Goal: Task Accomplishment & Management: Complete application form

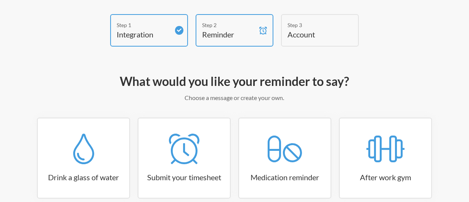
scroll to position [132, 0]
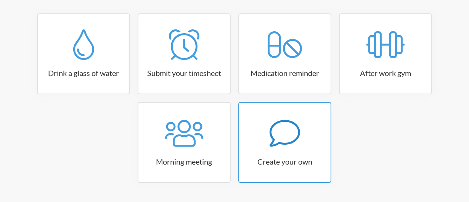
click at [299, 160] on h3 "Create your own" at bounding box center [284, 161] width 91 height 11
select select "08:30:00"
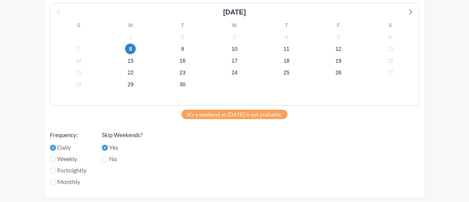
scroll to position [307, 0]
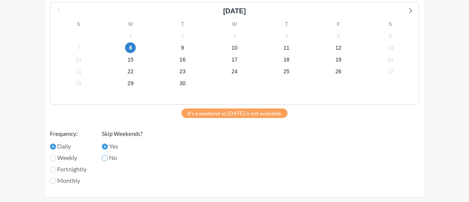
click at [108, 158] on input "No" at bounding box center [105, 158] width 6 height 6
radio input "true"
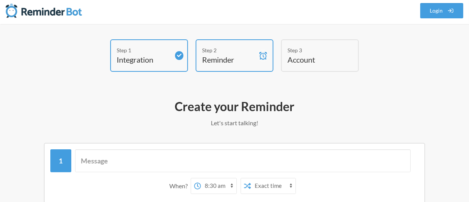
scroll to position [0, 0]
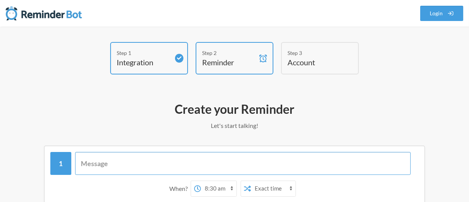
click at [187, 162] on input "text" at bounding box center [243, 163] width 336 height 23
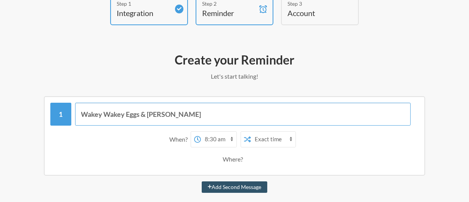
scroll to position [59, 0]
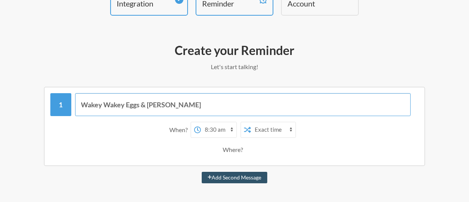
type input "Wakey Wakey Eggs & Bakey"
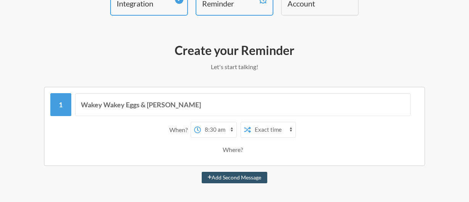
click at [232, 131] on select "12:00 am 12:15 am 12:30 am 12:45 am 1:00 am 1:15 am 1:30 am 1:45 am 2:00 am 2:1…" at bounding box center [218, 129] width 35 height 15
click at [232, 130] on select "12:00 am 12:15 am 12:30 am 12:45 am 1:00 am 1:15 am 1:30 am 1:45 am 2:00 am 2:1…" at bounding box center [218, 129] width 35 height 15
select select "08:00:00"
click at [201, 122] on select "12:00 am 12:15 am 12:30 am 12:45 am 1:00 am 1:15 am 1:30 am 1:45 am 2:00 am 2:1…" at bounding box center [218, 129] width 35 height 15
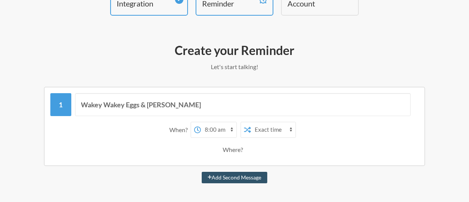
click at [275, 130] on select "Exact time Random time" at bounding box center [273, 129] width 45 height 15
click at [251, 122] on select "Exact time Random time" at bounding box center [273, 129] width 45 height 15
click at [234, 149] on div "Where?" at bounding box center [234, 149] width 23 height 16
click at [247, 144] on div "Where?" at bounding box center [234, 149] width 360 height 16
click at [246, 150] on div "Where?" at bounding box center [234, 149] width 360 height 16
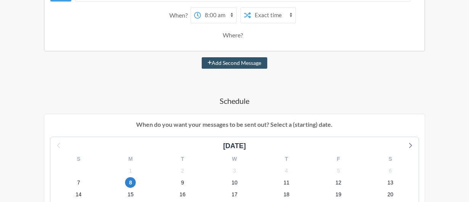
scroll to position [173, 0]
click at [229, 62] on button "Add Second Message" at bounding box center [235, 62] width 66 height 11
select select "09:00:00"
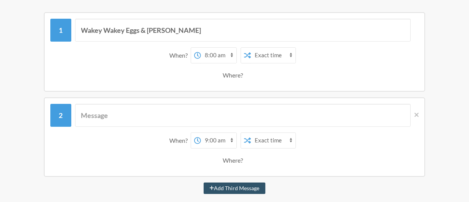
scroll to position [132, 0]
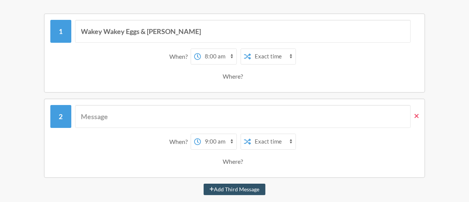
click at [418, 118] on icon at bounding box center [416, 115] width 4 height 7
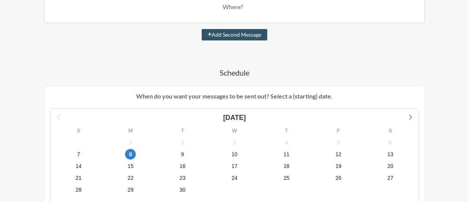
scroll to position [237, 0]
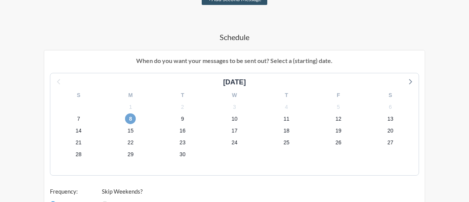
click at [135, 121] on div "8" at bounding box center [130, 119] width 52 height 12
click at [131, 115] on span "8" at bounding box center [130, 118] width 11 height 11
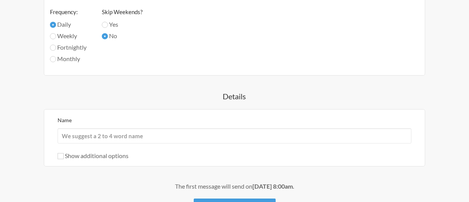
scroll to position [435, 0]
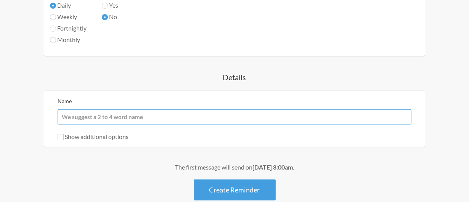
click at [233, 119] on input "Name" at bounding box center [235, 116] width 354 height 15
type input "Good Morning"
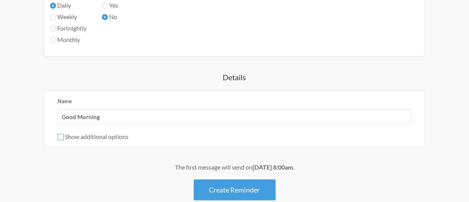
click at [58, 137] on input "Show additional options" at bounding box center [61, 137] width 6 height 6
checkbox input "true"
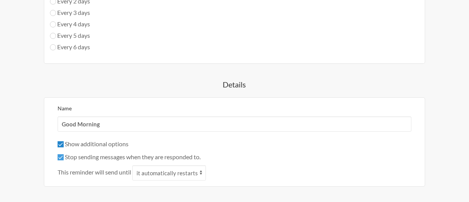
scroll to position [543, 0]
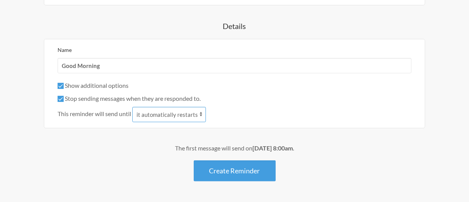
click at [199, 111] on select "it automatically restarts it is replied to" at bounding box center [169, 114] width 74 height 15
click at [109, 174] on div "The first message will send on September 8th, at 8:00am . Create Reminder" at bounding box center [234, 162] width 423 height 38
click at [185, 115] on select "it automatically restarts it is replied to" at bounding box center [169, 114] width 74 height 15
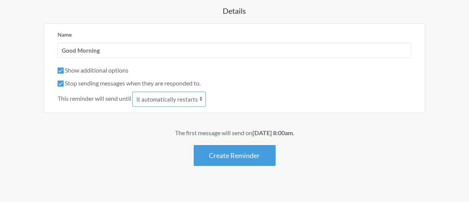
scroll to position [567, 0]
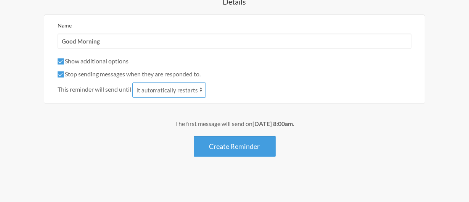
click at [186, 87] on select "it automatically restarts it is replied to" at bounding box center [169, 89] width 74 height 15
click at [133, 82] on select "it automatically restarts it is replied to" at bounding box center [169, 89] width 74 height 15
click at [135, 119] on div "The first message will send on September 8th, at 8:00am ." at bounding box center [234, 123] width 423 height 9
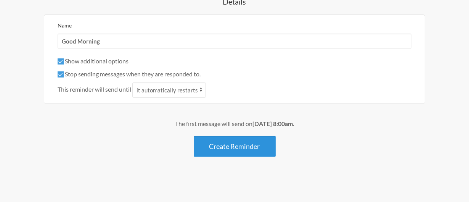
click at [221, 146] on button "Create Reminder" at bounding box center [235, 146] width 82 height 21
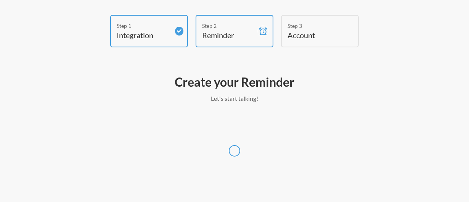
select select "America/Los_Angeles"
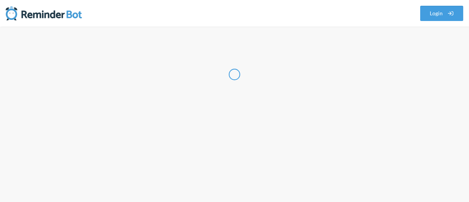
select select "US"
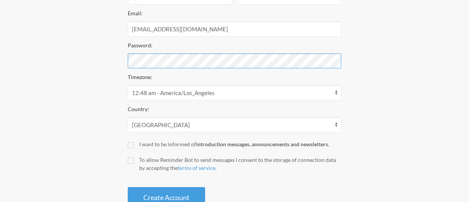
scroll to position [175, 0]
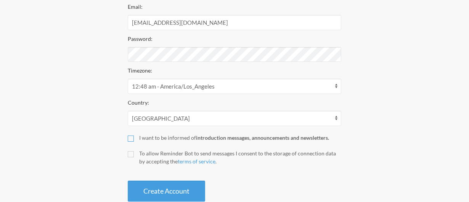
click at [133, 139] on input "I want to be informed of introduction messages, announcements and newsletters." at bounding box center [131, 138] width 6 height 6
checkbox input "true"
click at [129, 158] on label "To allow Reminder Bot to send messages I consent to the storage of connection d…" at bounding box center [234, 157] width 213 height 16
click at [129, 157] on input "To allow Reminder Bot to send messages I consent to the storage of connection d…" at bounding box center [131, 154] width 6 height 6
checkbox input "true"
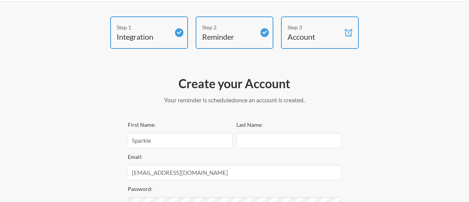
scroll to position [194, 0]
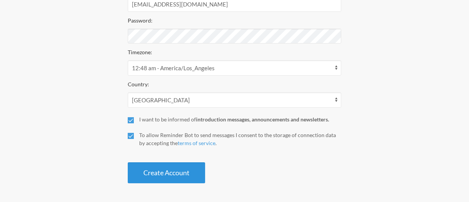
click at [165, 173] on button "Create Account" at bounding box center [166, 172] width 77 height 21
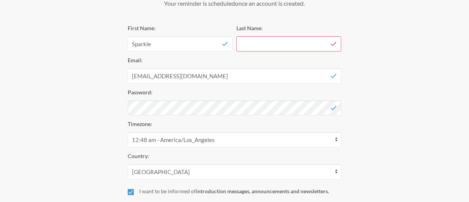
scroll to position [15, 0]
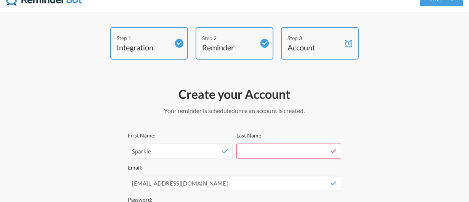
click at [276, 153] on input "Last Name:" at bounding box center [288, 150] width 105 height 15
type input "*"
click at [133, 149] on input "Sparkle" at bounding box center [180, 150] width 105 height 15
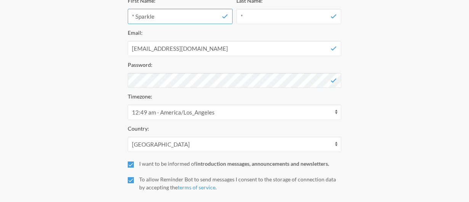
scroll to position [194, 0]
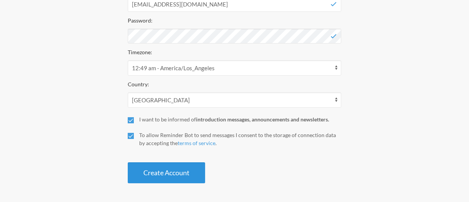
type input "* Sparkle"
click at [182, 178] on button "Create Account" at bounding box center [166, 172] width 77 height 21
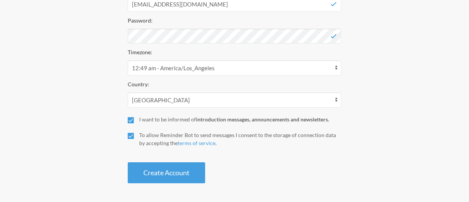
scroll to position [165, 0]
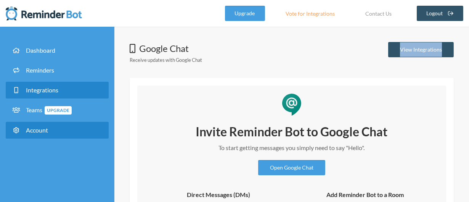
click at [38, 128] on span "Account" at bounding box center [37, 129] width 22 height 7
select select "**"
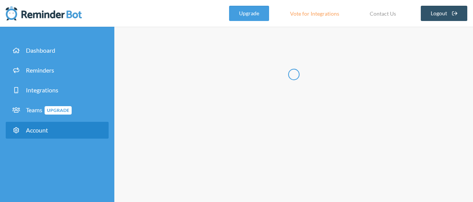
type input "*********"
type input "*"
type input "**********"
select select "**"
checkbox input "****"
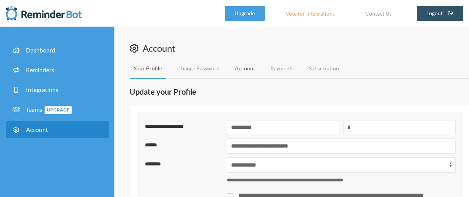
click at [247, 66] on link "Account" at bounding box center [245, 69] width 28 height 20
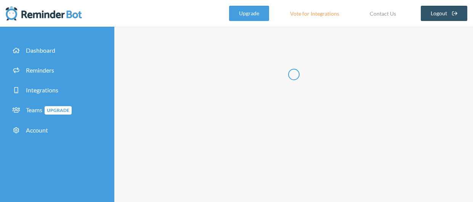
type input "**********"
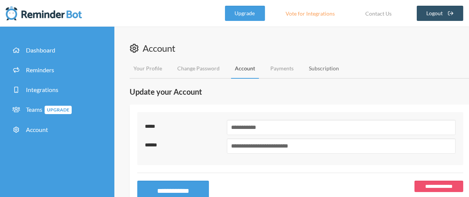
click at [338, 66] on link "Subscription" at bounding box center [324, 69] width 38 height 20
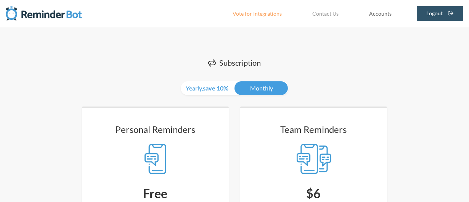
click at [383, 15] on link "Accounts" at bounding box center [381, 13] width 42 height 15
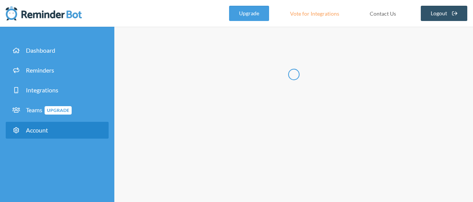
type input "*********"
type input "*"
type input "**********"
select select "**"
checkbox input "****"
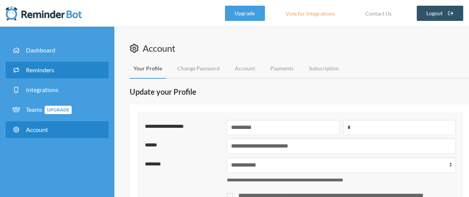
click at [19, 66] on span at bounding box center [17, 69] width 13 height 7
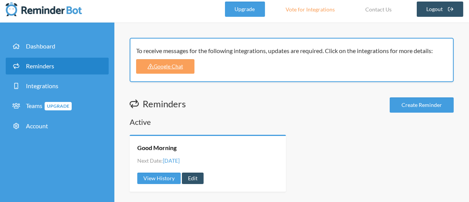
scroll to position [9, 0]
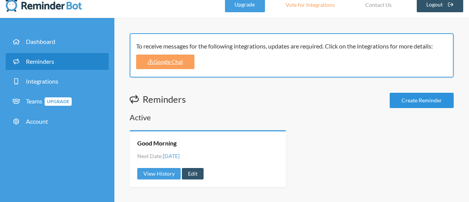
click at [412, 103] on link "Create Reminder" at bounding box center [421, 100] width 64 height 15
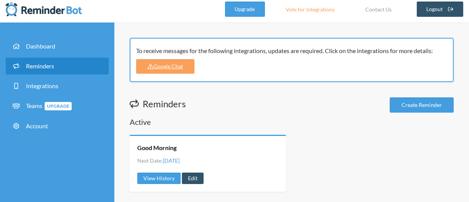
scroll to position [9, 0]
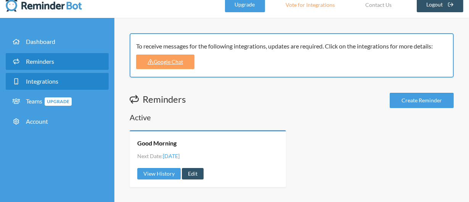
click at [54, 83] on link "Integrations" at bounding box center [57, 81] width 103 height 17
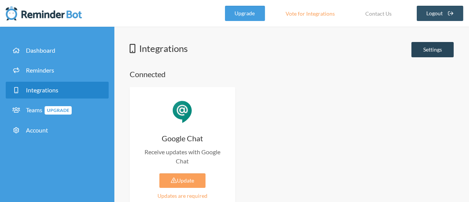
click at [441, 45] on link "Settings" at bounding box center [432, 49] width 42 height 15
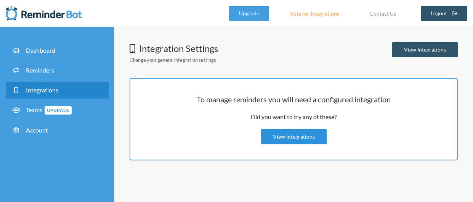
click at [274, 140] on link "View Integrations" at bounding box center [294, 136] width 66 height 15
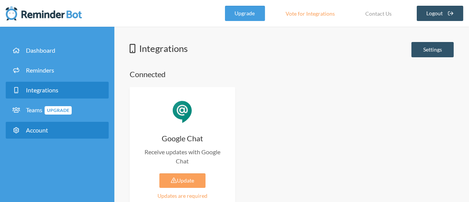
click at [32, 131] on span "Account" at bounding box center [37, 129] width 22 height 7
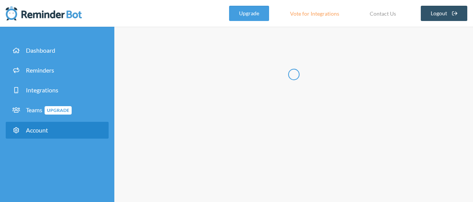
type input "*********"
type input "*"
type input "**********"
select select "**"
checkbox input "****"
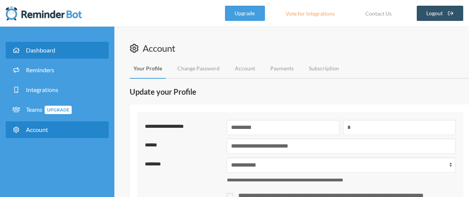
click at [33, 51] on span "Dashboard" at bounding box center [40, 49] width 29 height 7
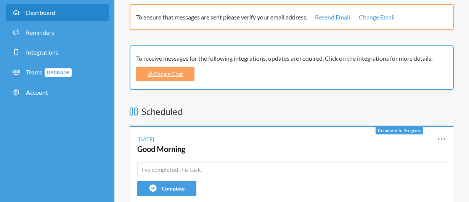
scroll to position [90, 0]
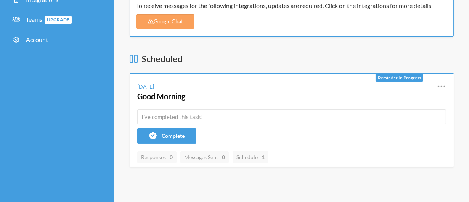
click at [266, 85] on div "Monday, September 8 Good Morning" at bounding box center [281, 92] width 288 height 20
click at [446, 86] on div "Monday, September 8 Good Morning Reschedule View History Edit" at bounding box center [292, 91] width 324 height 35
click at [301, 44] on div "To ensure that messages are sent please verify your email address. Resend Email…" at bounding box center [292, 160] width 324 height 417
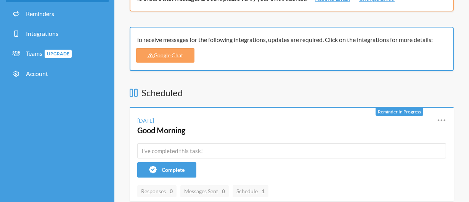
scroll to position [0, 0]
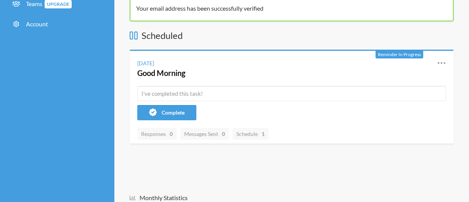
scroll to position [56, 0]
